Goal: Contribute content: Add original content to the website for others to see

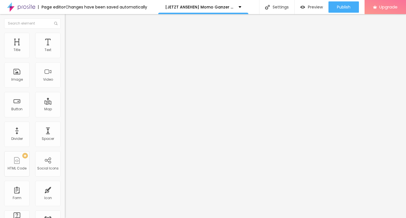
click at [65, 48] on div "Add image" at bounding box center [97, 46] width 65 height 4
click at [65, 49] on span "Add image" at bounding box center [76, 46] width 23 height 5
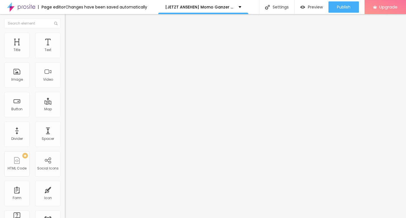
click at [65, 116] on input "https://" at bounding box center [99, 113] width 68 height 6
paste input "[DOMAIN_NAME]/de/movie/1175842/momo-alboo"
type input "[URL][DOMAIN_NAME]"
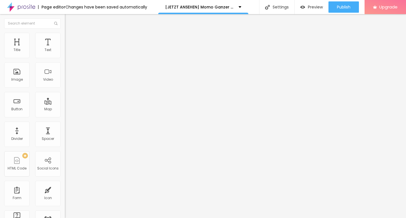
click at [69, 21] on div "Edit Image" at bounding box center [84, 20] width 30 height 5
click at [65, 53] on input "Click me" at bounding box center [99, 50] width 68 height 6
paste input "KLICKEN SIE HIER ▶️ Momo 2025 [Kostenlos]"
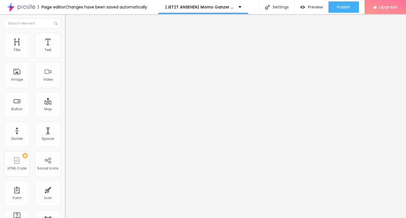
type input "KLICKEN SIE HIER ▶️ Momo 2025 [Kostenlos]"
click at [65, 116] on input "https://" at bounding box center [99, 114] width 68 height 6
paste input "[DOMAIN_NAME]/de/movie/1175842/momo-alboo"
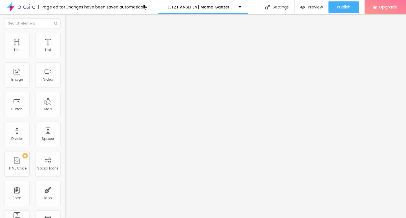
scroll to position [0, 42]
type input "[URL][DOMAIN_NAME]"
click at [65, 53] on input "KLICKEN SIE HIER ▶️ Momo 2025 [Kostenlos]" at bounding box center [99, 50] width 68 height 6
click at [65, 67] on img at bounding box center [67, 66] width 4 height 4
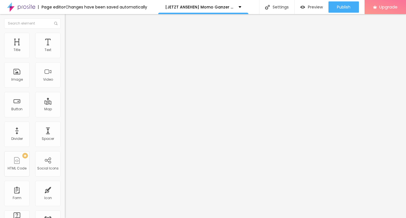
click at [69, 19] on img "button" at bounding box center [71, 20] width 5 height 5
click at [65, 53] on input "Click me" at bounding box center [99, 50] width 68 height 6
paste input "KLICKEN SIE HIER ▶️ Momo 2025 Deutsch [1080p]"
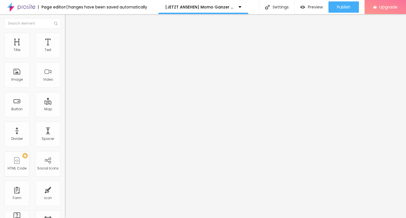
type input "KLICKEN SIE HIER ▶️ Momo 2025 Deutsch [1080p]"
click at [65, 67] on img at bounding box center [67, 66] width 4 height 4
drag, startPoint x: 27, startPoint y: 114, endPoint x: 26, endPoint y: 117, distance: 3.4
click at [65, 116] on input "https://" at bounding box center [99, 114] width 68 height 6
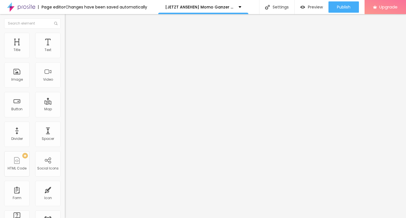
click at [65, 116] on input "https://" at bounding box center [99, 114] width 68 height 6
paste input "[DOMAIN_NAME]/de/movie/1175842/momo-alboo"
type input "[URL][DOMAIN_NAME]"
click at [69, 20] on img "button" at bounding box center [71, 20] width 5 height 5
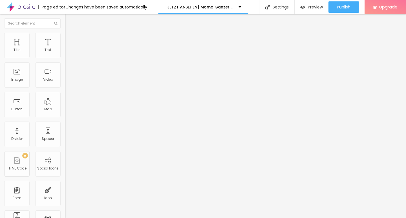
scroll to position [0, 0]
click at [65, 105] on div "Edit Text Style Advanced Typography Reset to default Shadow DISABLED Reset to d…" at bounding box center [97, 116] width 65 height 204
click at [45, 51] on div "Text" at bounding box center [48, 50] width 7 height 4
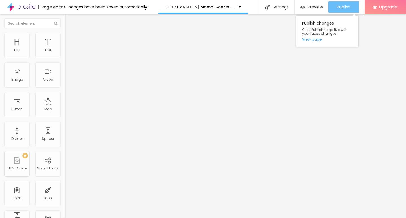
click at [336, 7] on button "Publish" at bounding box center [344, 6] width 30 height 11
click at [319, 40] on link "View page" at bounding box center [327, 40] width 51 height 4
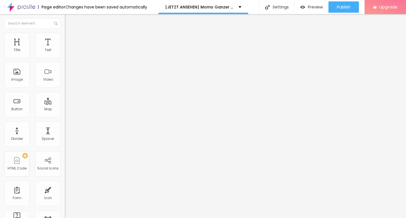
click at [28, 7] on img at bounding box center [21, 7] width 28 height 14
